Goal: Information Seeking & Learning: Learn about a topic

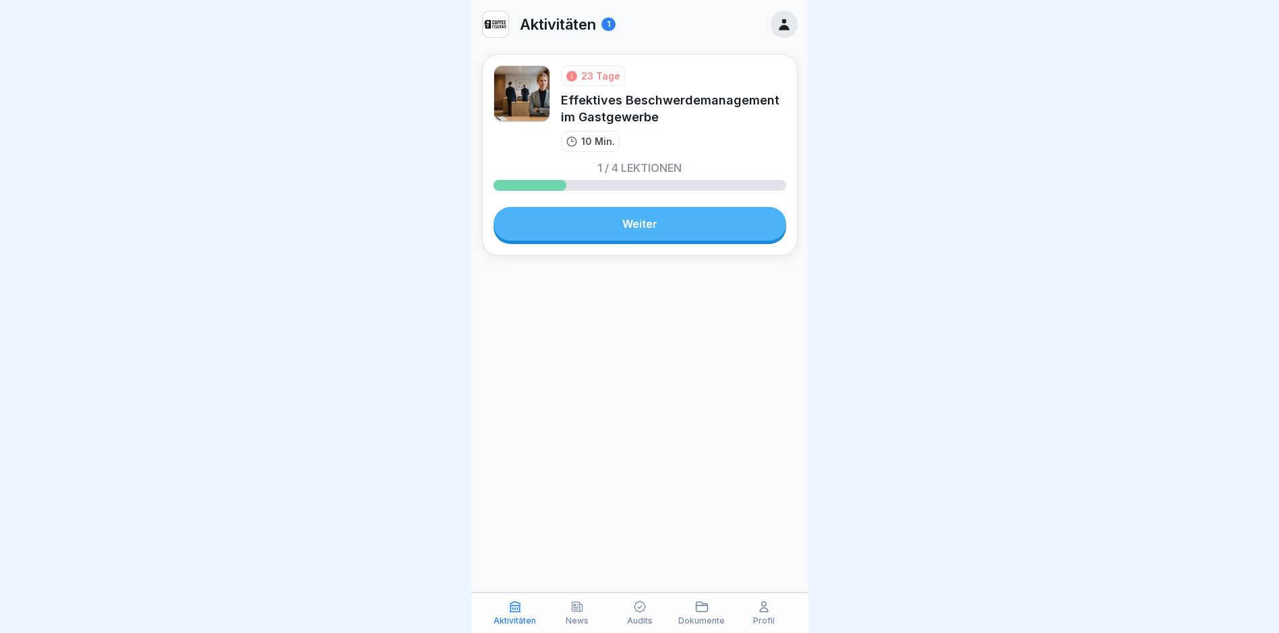
click at [772, 616] on p "Profil" at bounding box center [764, 620] width 22 height 9
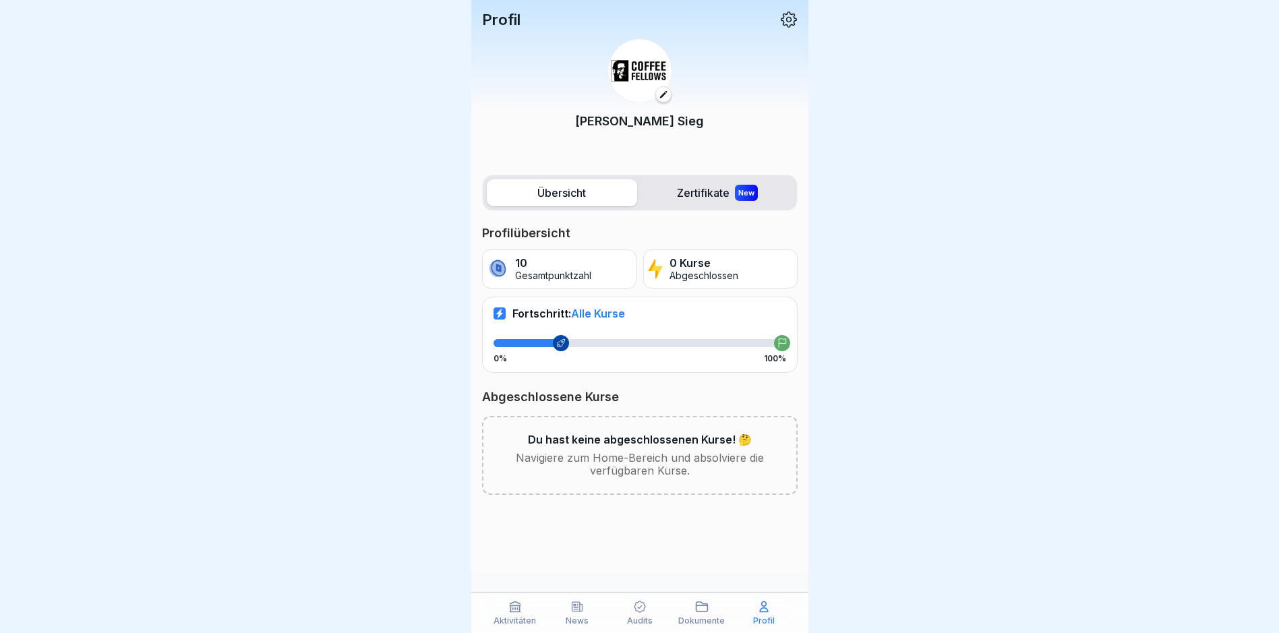
scroll to position [10, 0]
click at [520, 617] on p "Aktivitäten" at bounding box center [515, 620] width 42 height 9
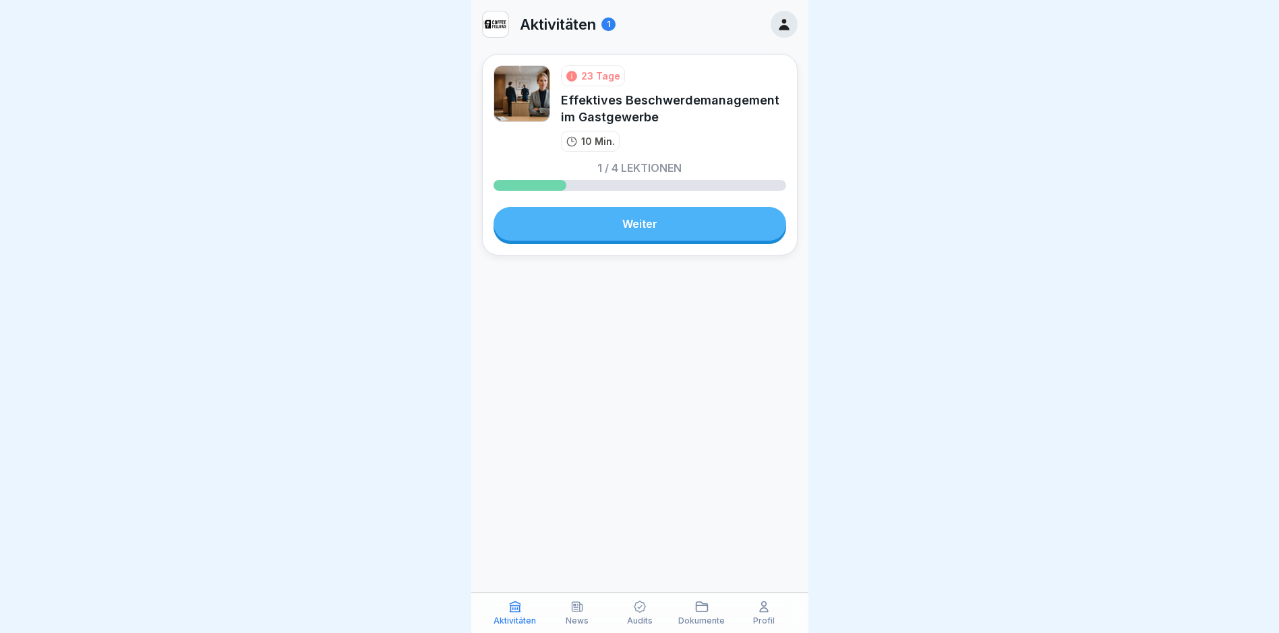
click at [645, 223] on link "Weiter" at bounding box center [640, 224] width 293 height 34
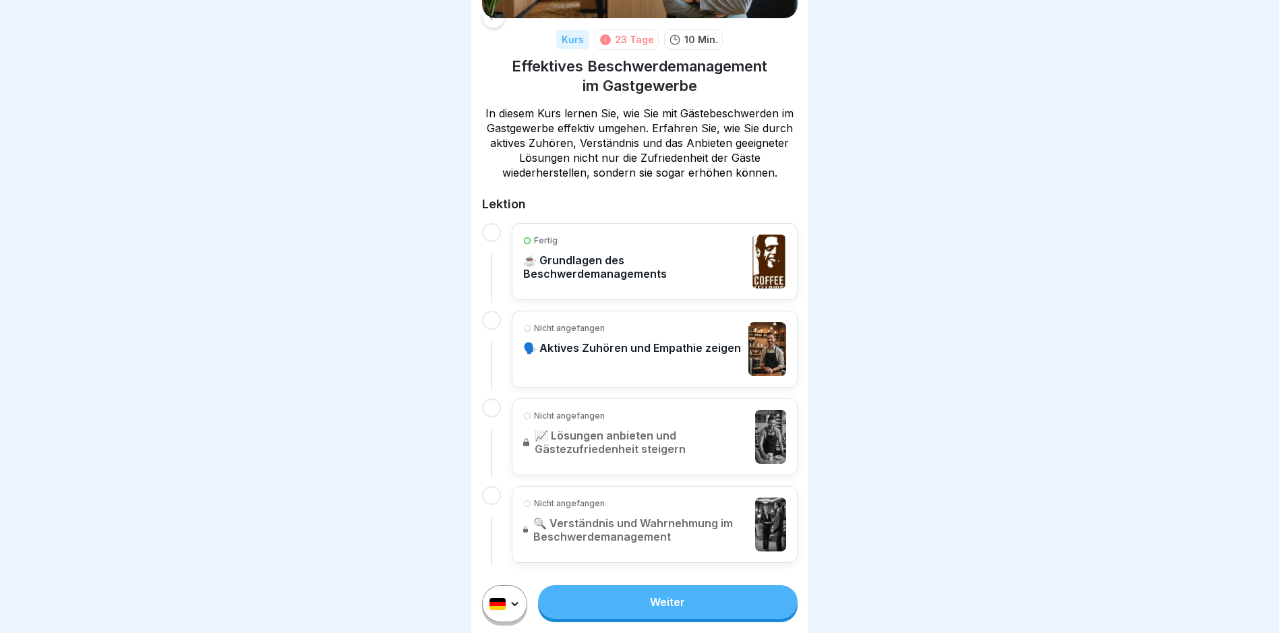
scroll to position [10, 0]
click at [639, 328] on div "Nicht angefangen 🗣️ Aktives Zuhören und Empathie zeigen" at bounding box center [632, 349] width 218 height 54
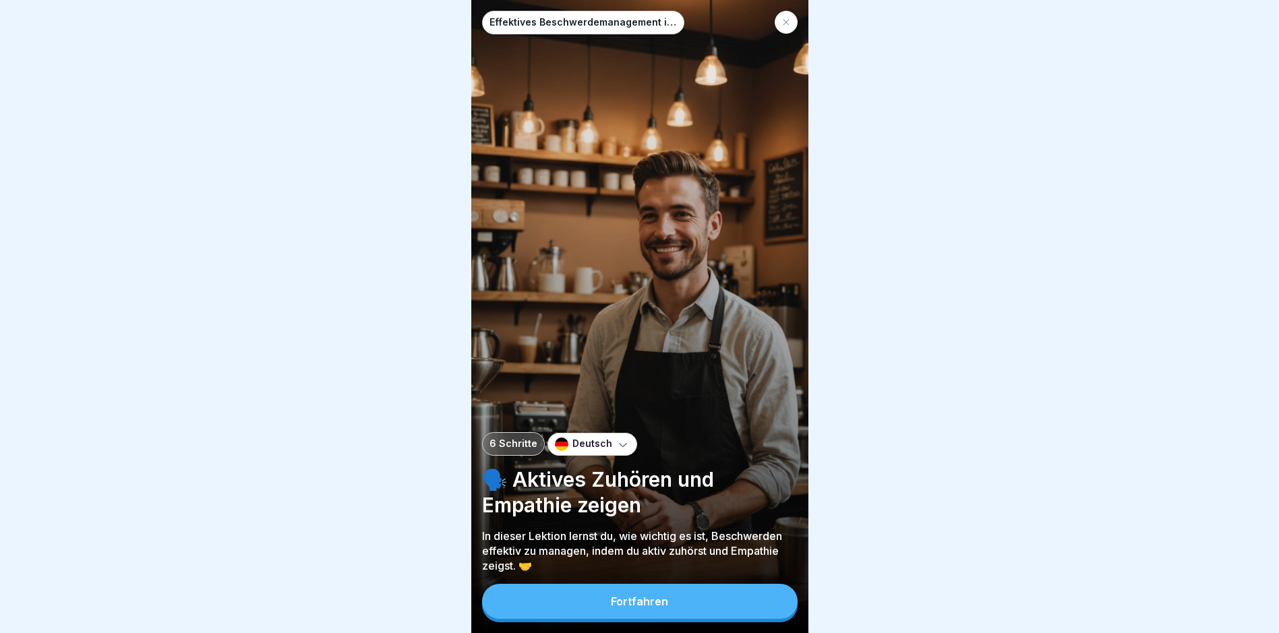
scroll to position [10, 0]
click at [654, 606] on div "Fortfahren" at bounding box center [639, 601] width 57 height 12
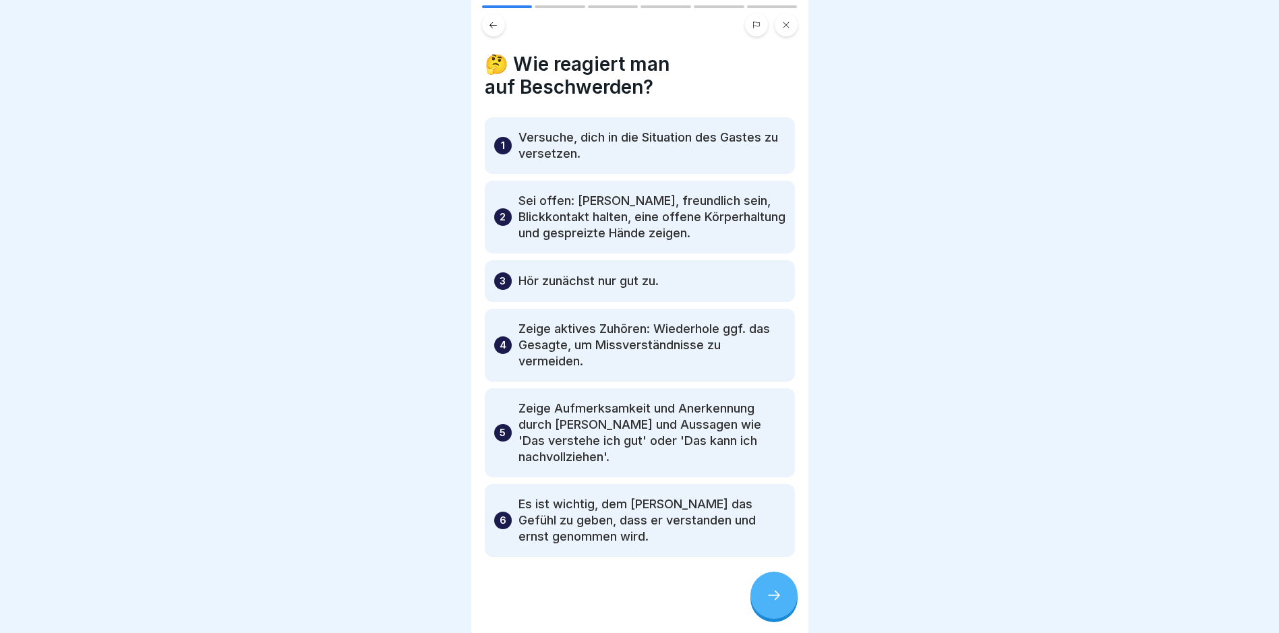
click at [773, 591] on icon at bounding box center [774, 595] width 16 height 16
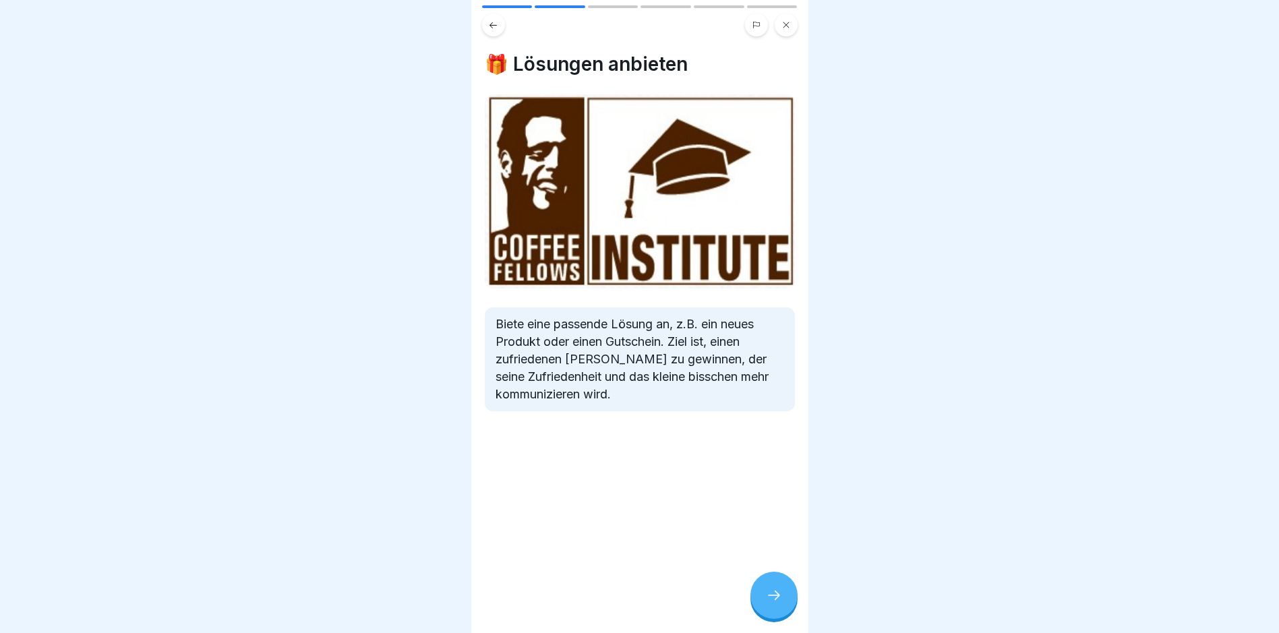
click at [777, 591] on icon at bounding box center [774, 595] width 16 height 16
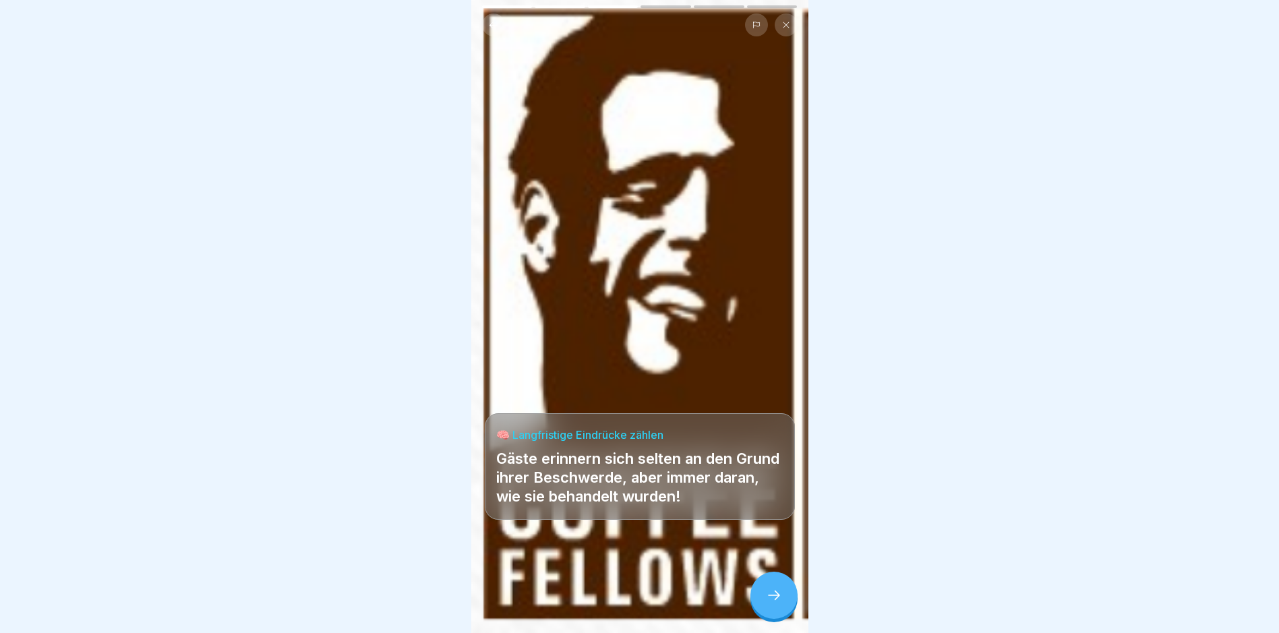
click at [777, 591] on icon at bounding box center [774, 595] width 16 height 16
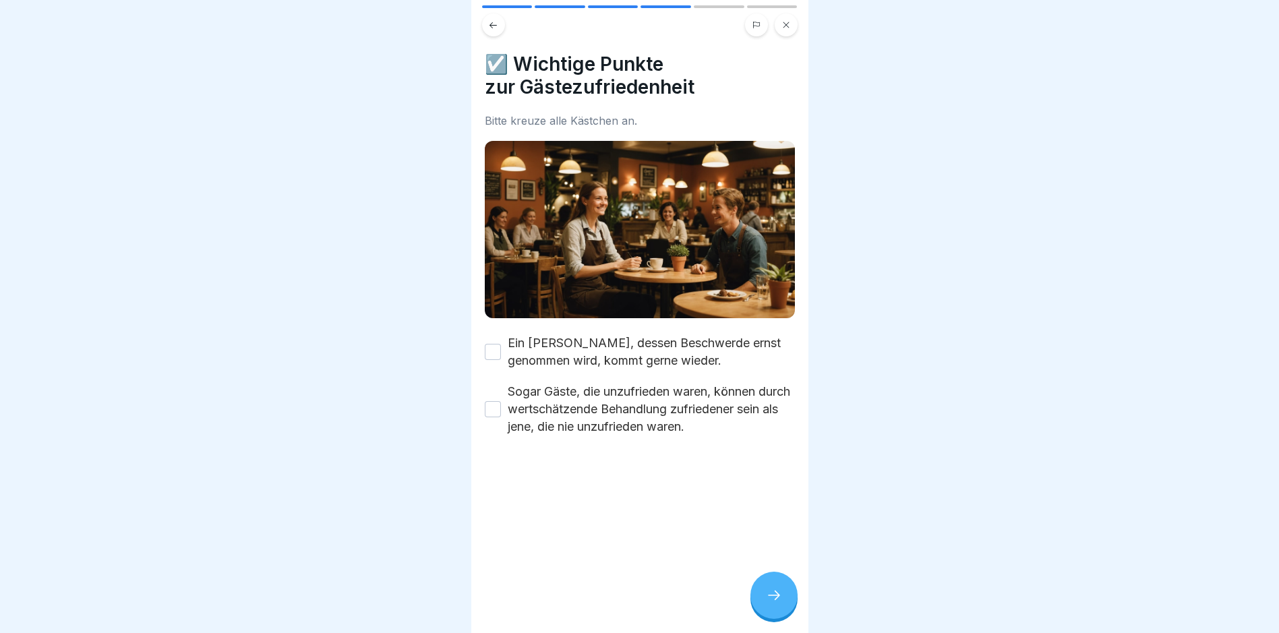
click at [490, 344] on button "Ein [PERSON_NAME], dessen Beschwerde ernst genommen wird, kommt gerne wieder." at bounding box center [493, 352] width 16 height 16
click at [490, 401] on button "Sogar Gäste, die unzufrieden waren, können durch wertschätzende Behandlung zufr…" at bounding box center [493, 409] width 16 height 16
click at [771, 591] on icon at bounding box center [774, 595] width 16 height 16
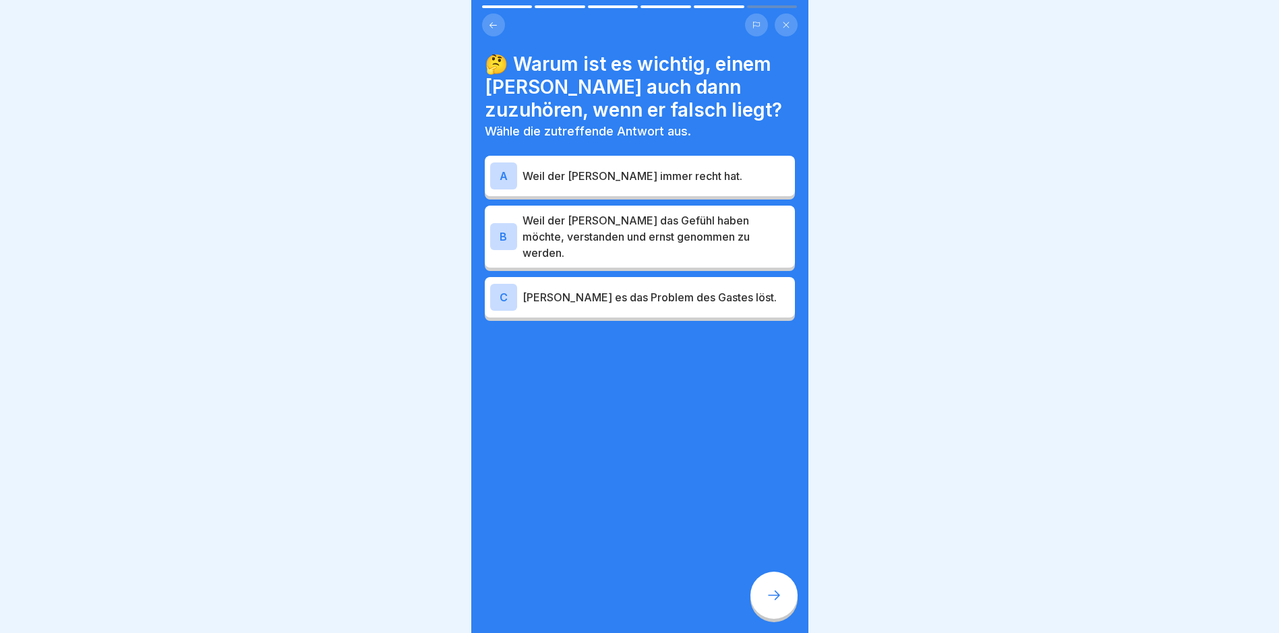
click at [509, 223] on div "B" at bounding box center [503, 236] width 27 height 27
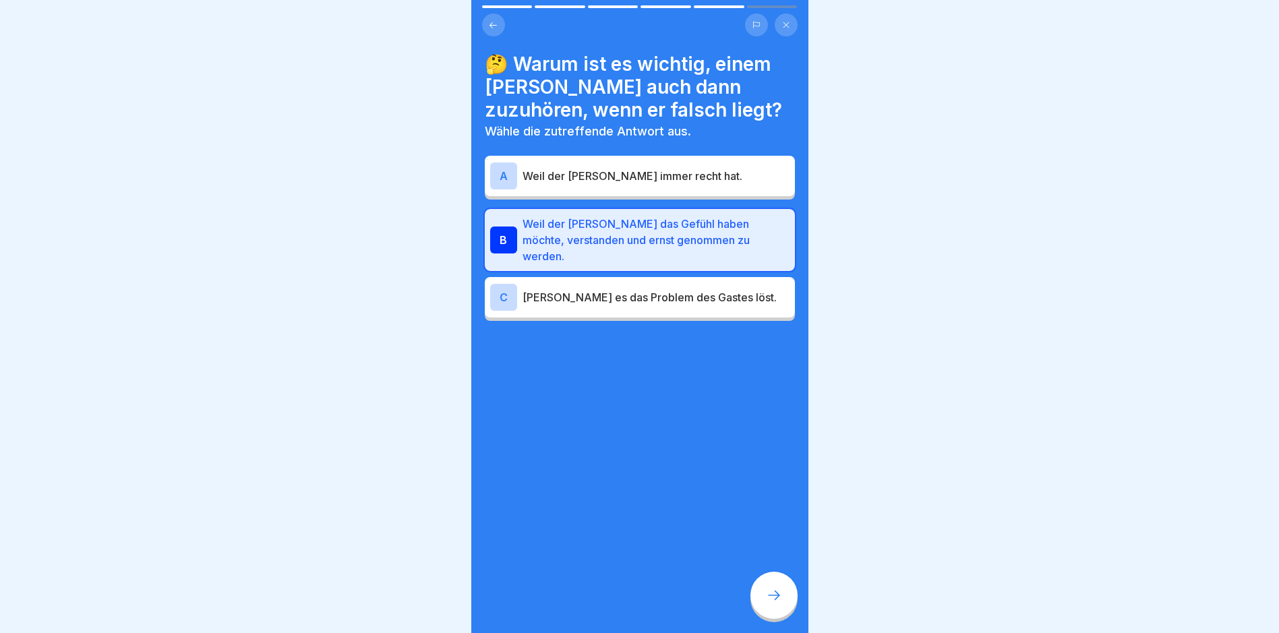
click at [765, 585] on div at bounding box center [773, 595] width 47 height 47
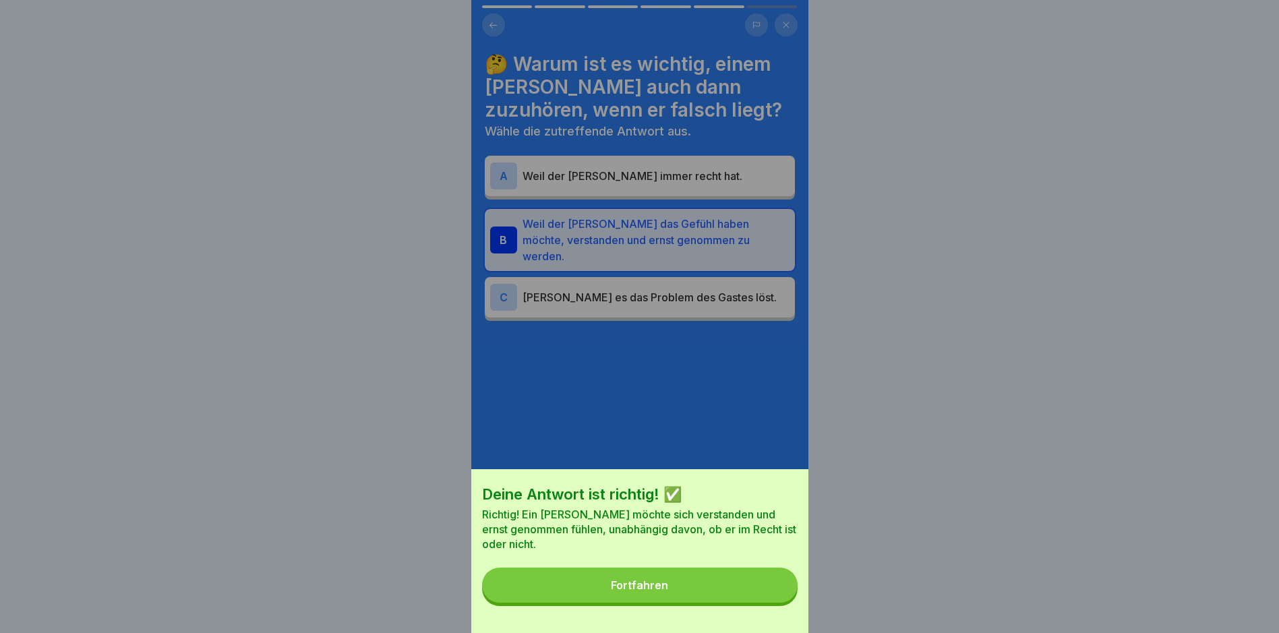
click at [668, 591] on div "Fortfahren" at bounding box center [639, 585] width 57 height 12
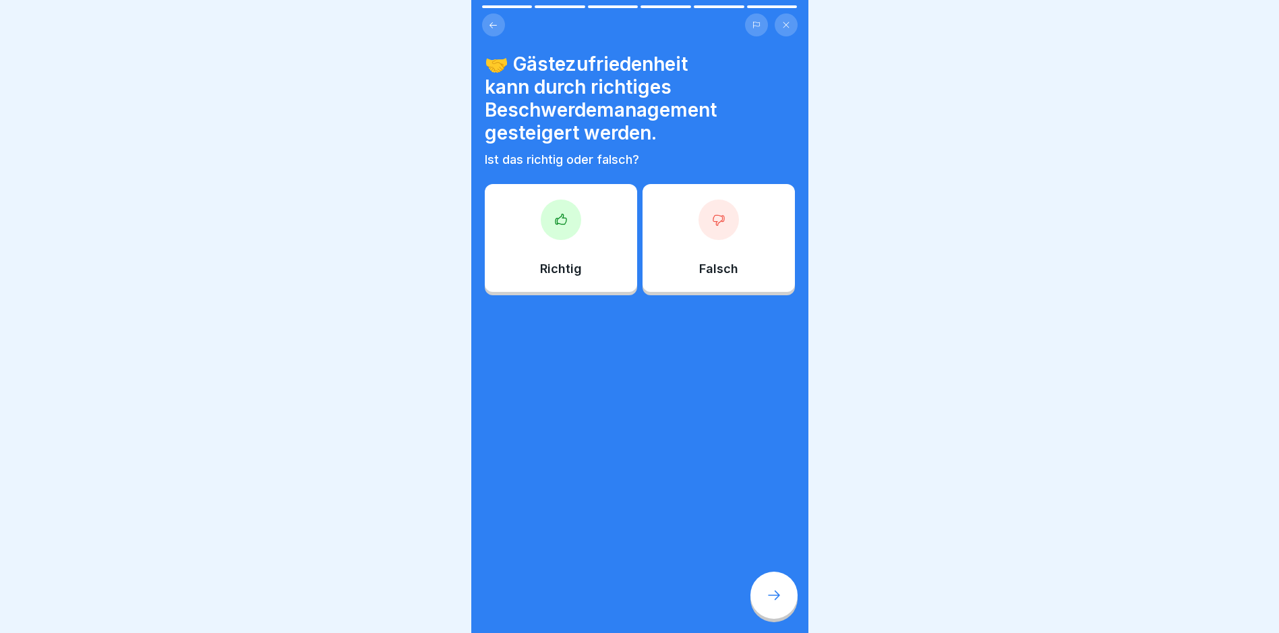
click at [547, 214] on div at bounding box center [561, 220] width 40 height 40
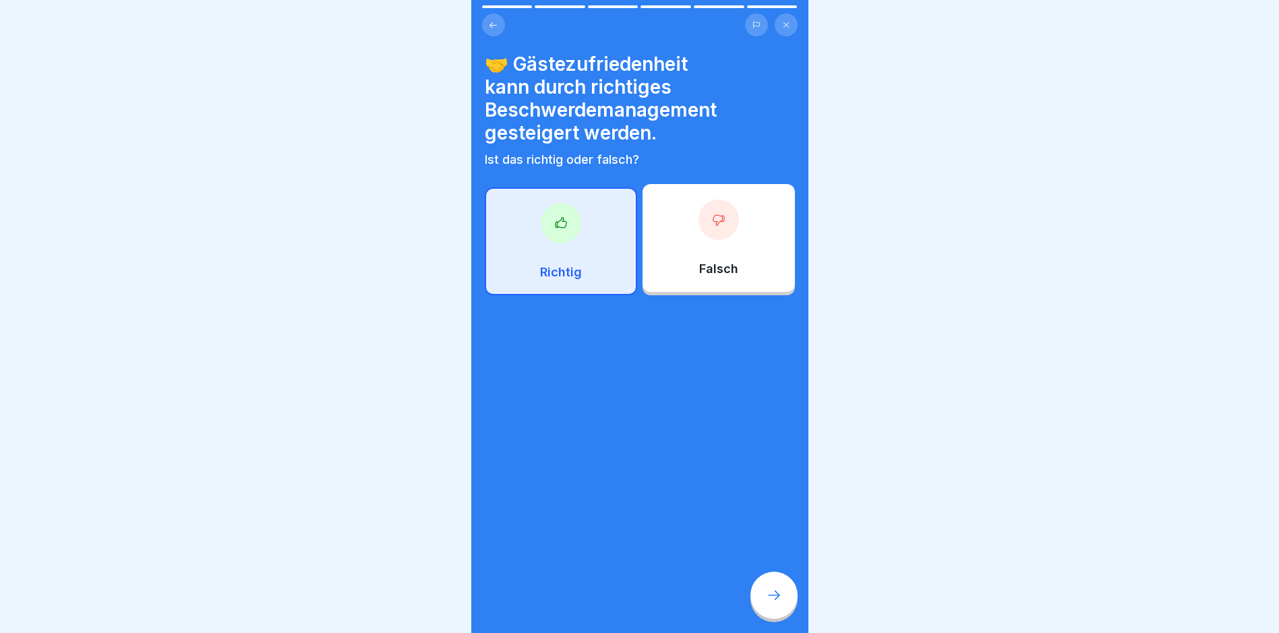
click at [782, 598] on div at bounding box center [773, 595] width 47 height 47
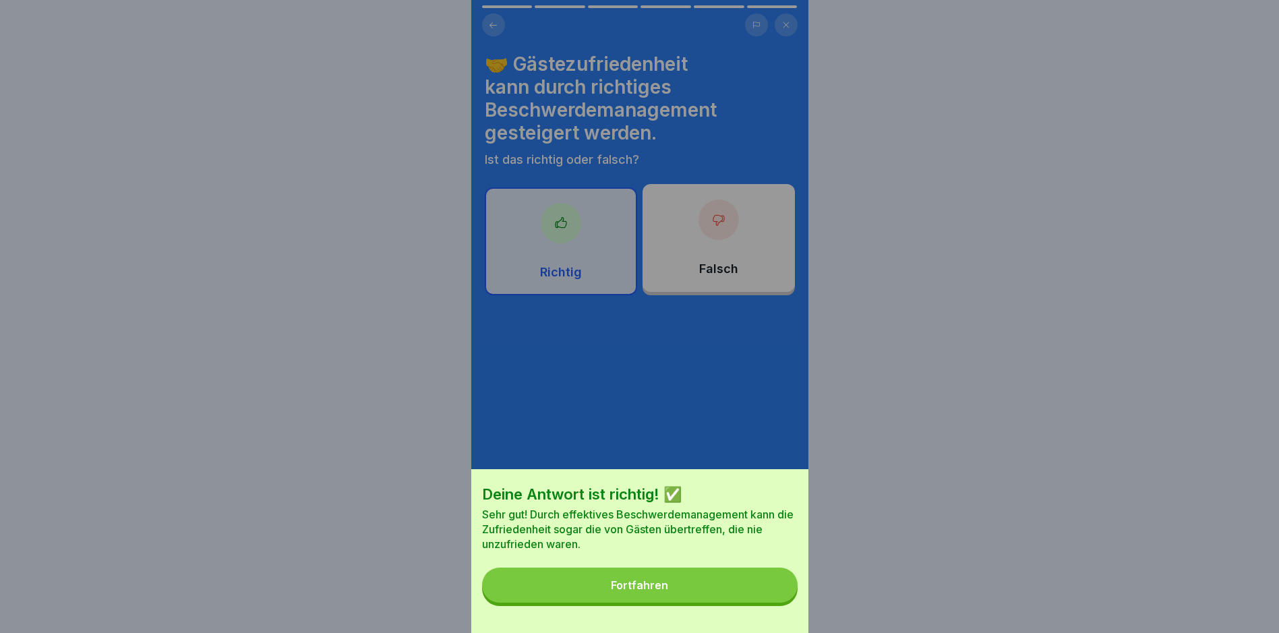
click at [726, 593] on button "Fortfahren" at bounding box center [640, 585] width 316 height 35
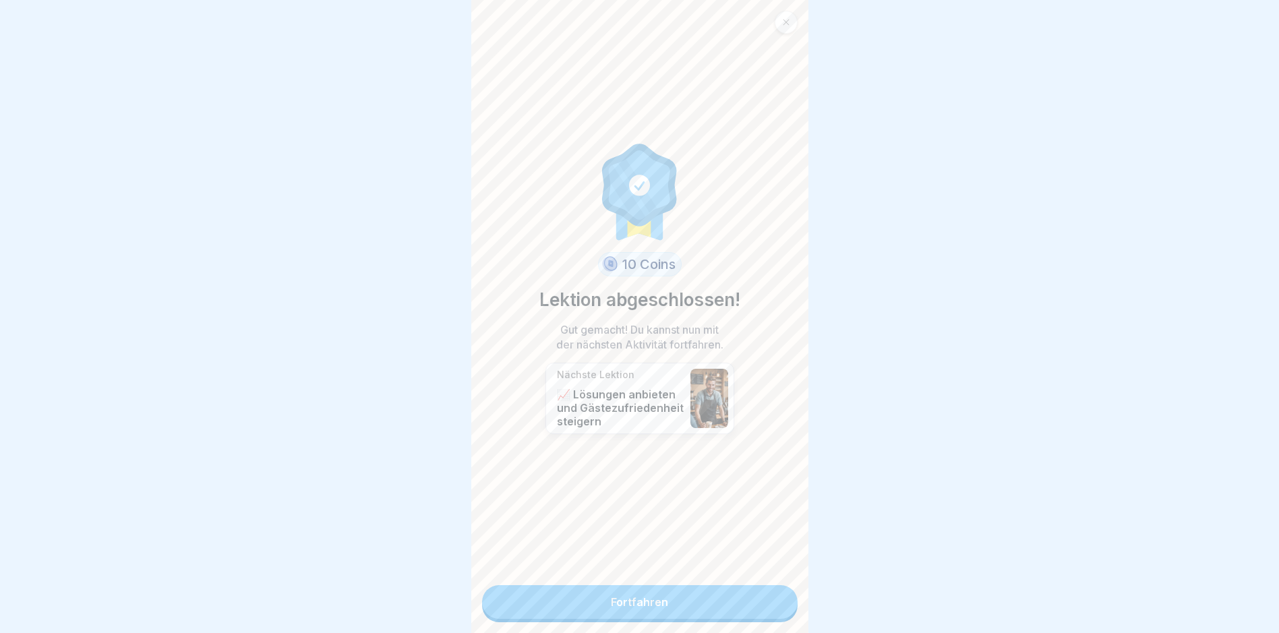
click at [721, 593] on link "Fortfahren" at bounding box center [640, 602] width 316 height 34
